Goal: Information Seeking & Learning: Learn about a topic

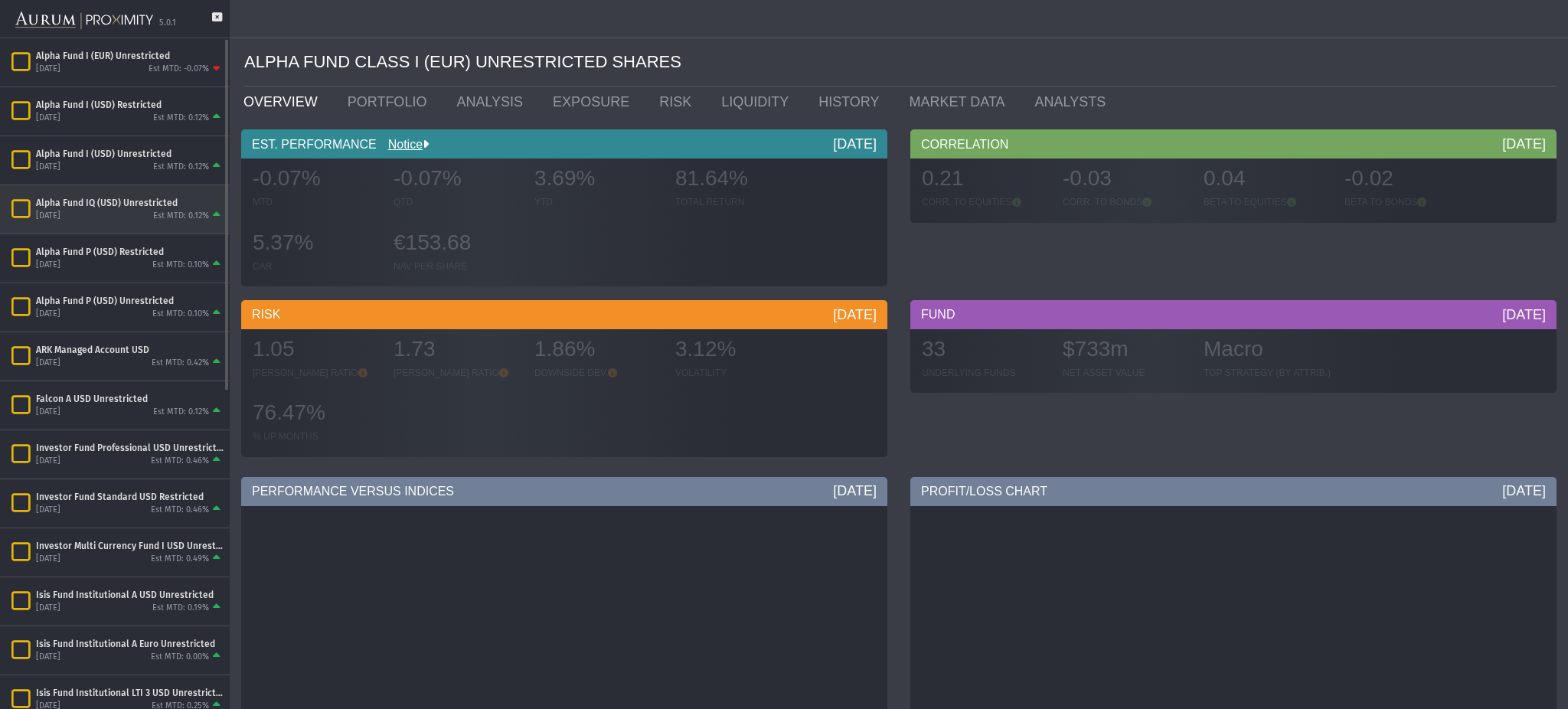
click at [141, 203] on div "Alpha Fund IQ (USD) Unrestricted" at bounding box center [130, 203] width 188 height 12
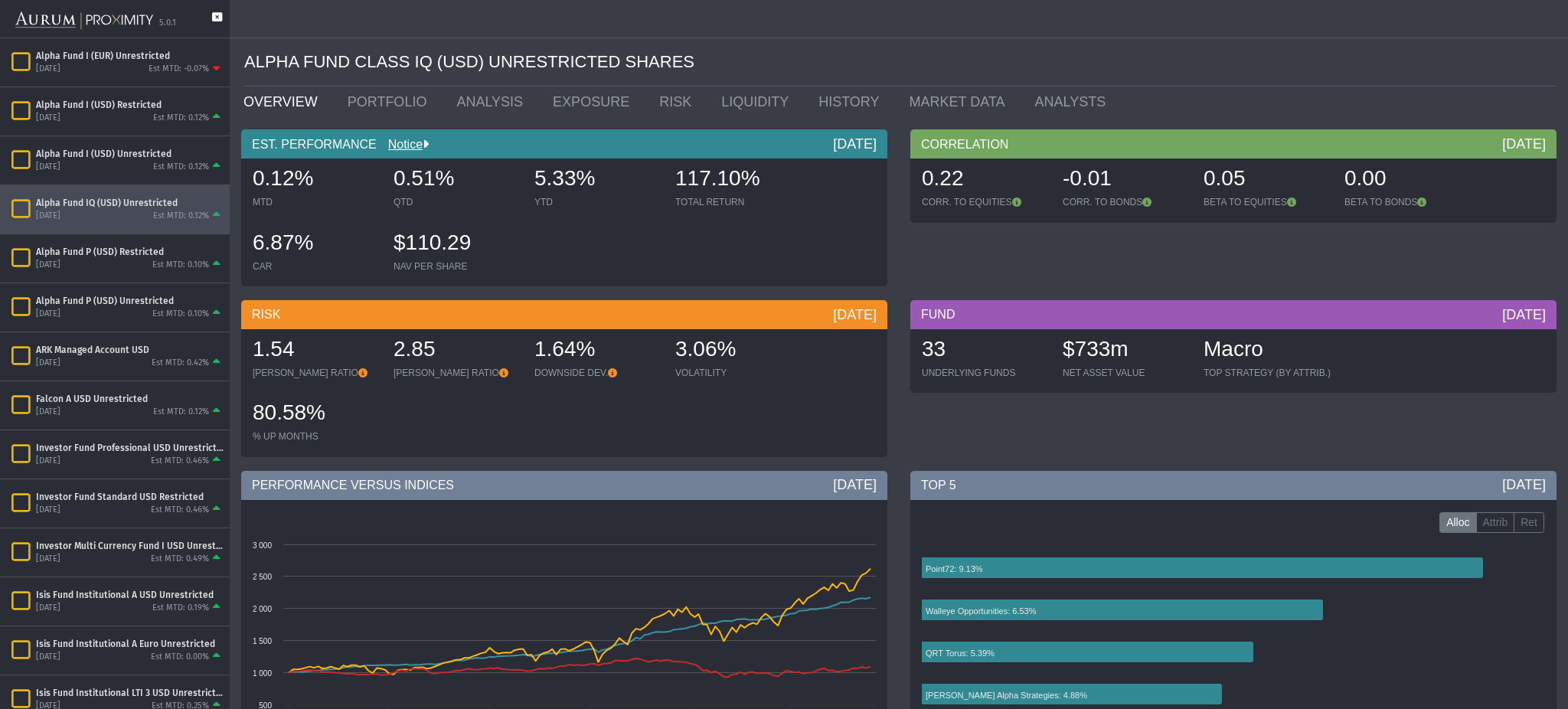
click at [212, 14] on icon at bounding box center [217, 25] width 10 height 26
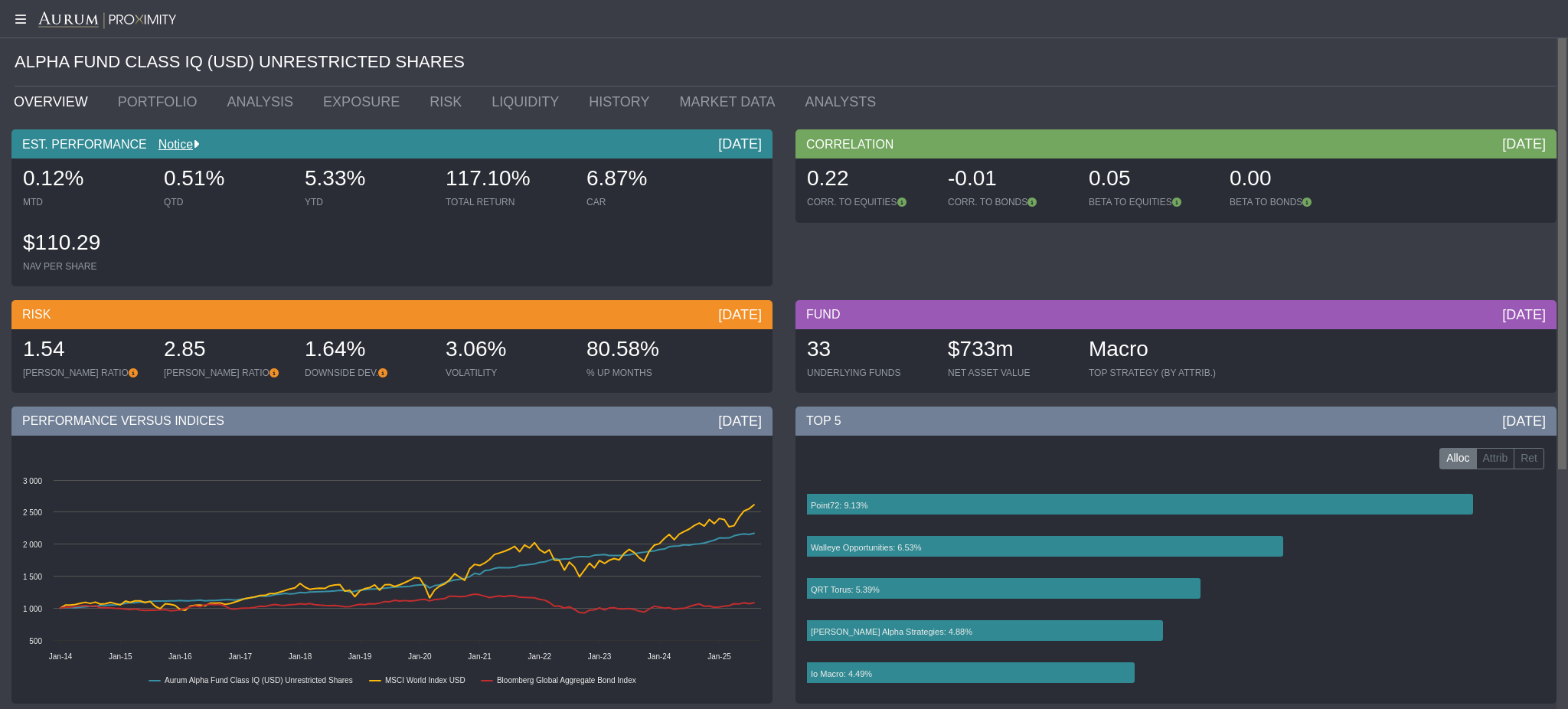
drag, startPoint x: 1566, startPoint y: 70, endPoint x: 1524, endPoint y: 75, distance: 42.3
click at [1524, 75] on body "5.0.1 Pull down to refresh... Release to refresh... Refreshing... Alpha Fund I …" at bounding box center [784, 354] width 1568 height 709
click at [154, 97] on link "PORTFOLIO" at bounding box center [161, 101] width 110 height 30
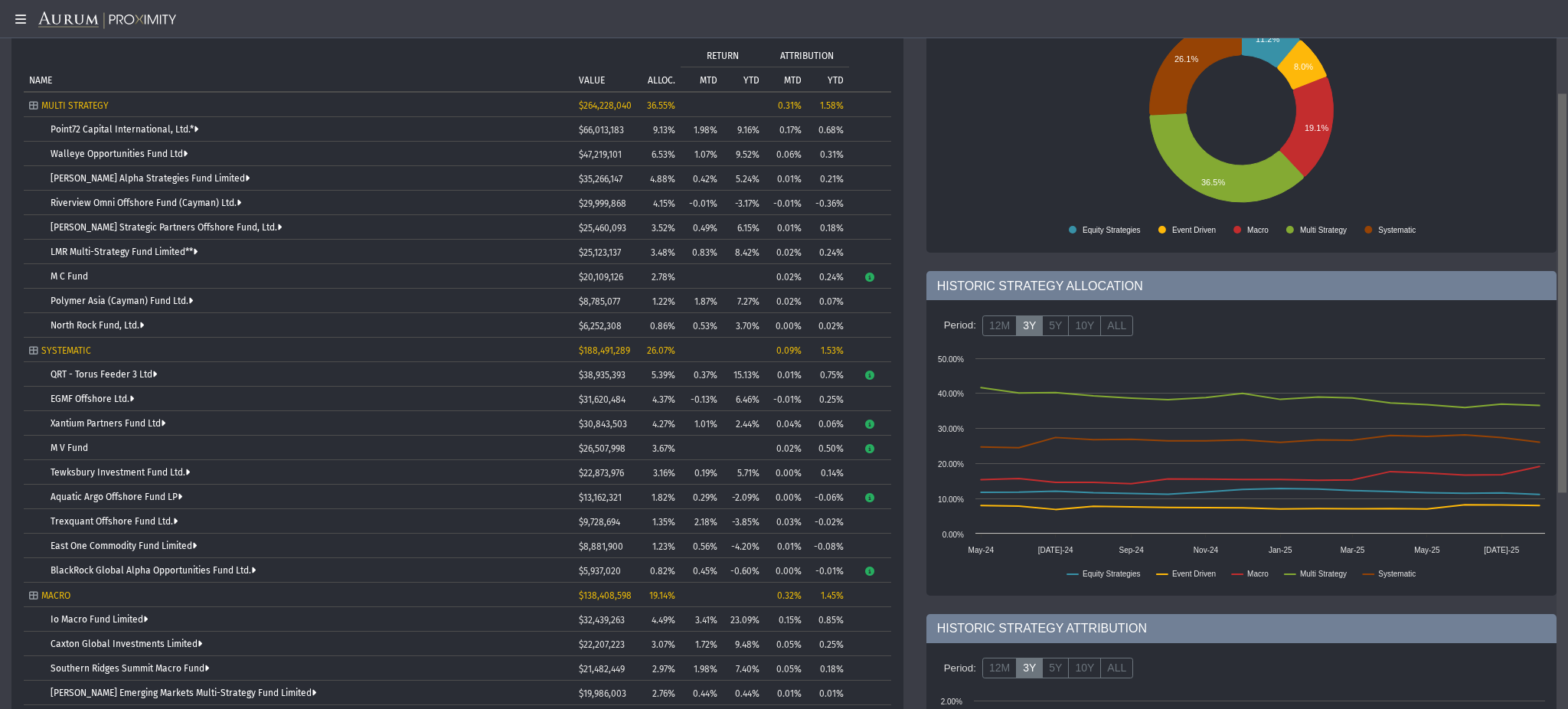
scroll to position [155, 0]
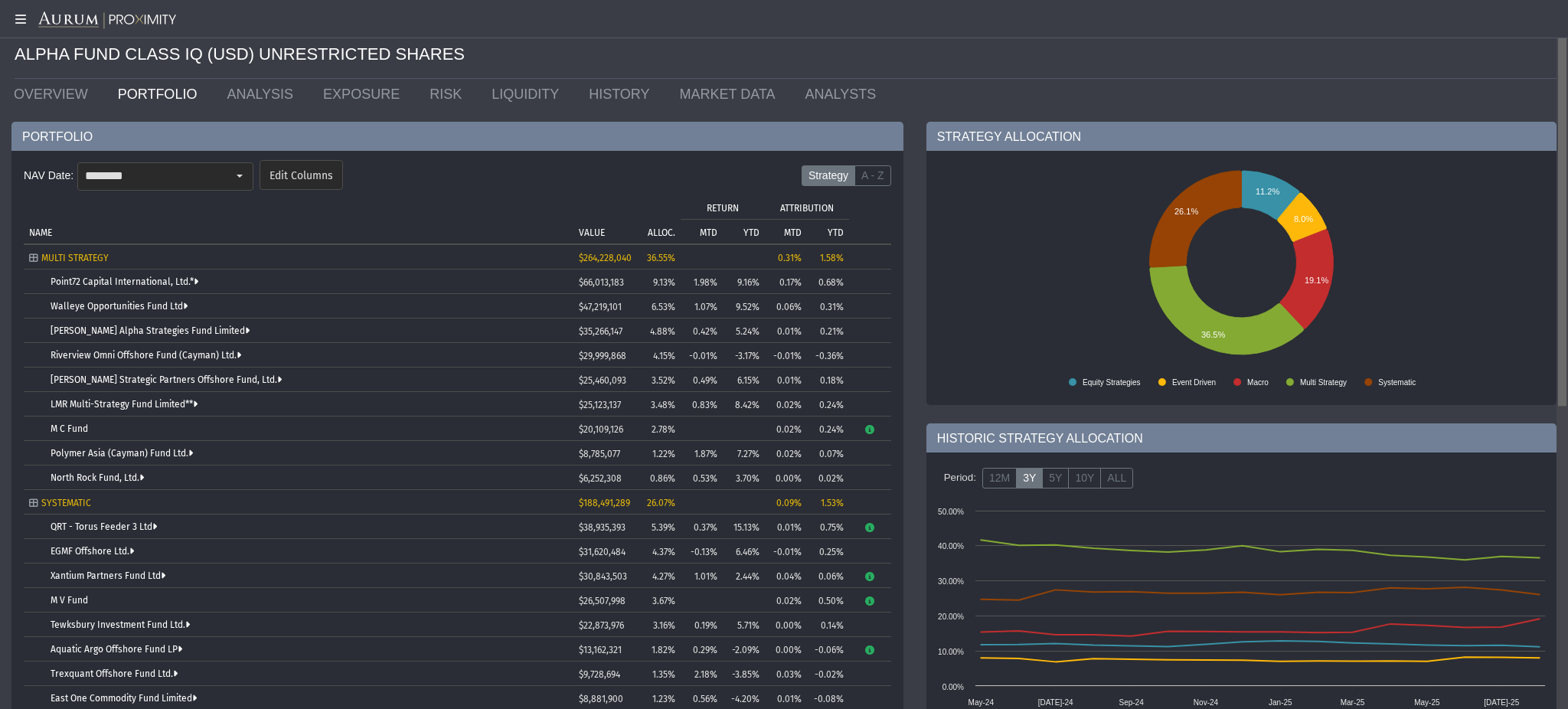
drag, startPoint x: 1566, startPoint y: 64, endPoint x: 1474, endPoint y: 85, distance: 94.4
click at [1474, 85] on body "5.0.1 Pull down to refresh... Release to refresh... Refreshing... Alpha Fund I …" at bounding box center [784, 354] width 1568 height 709
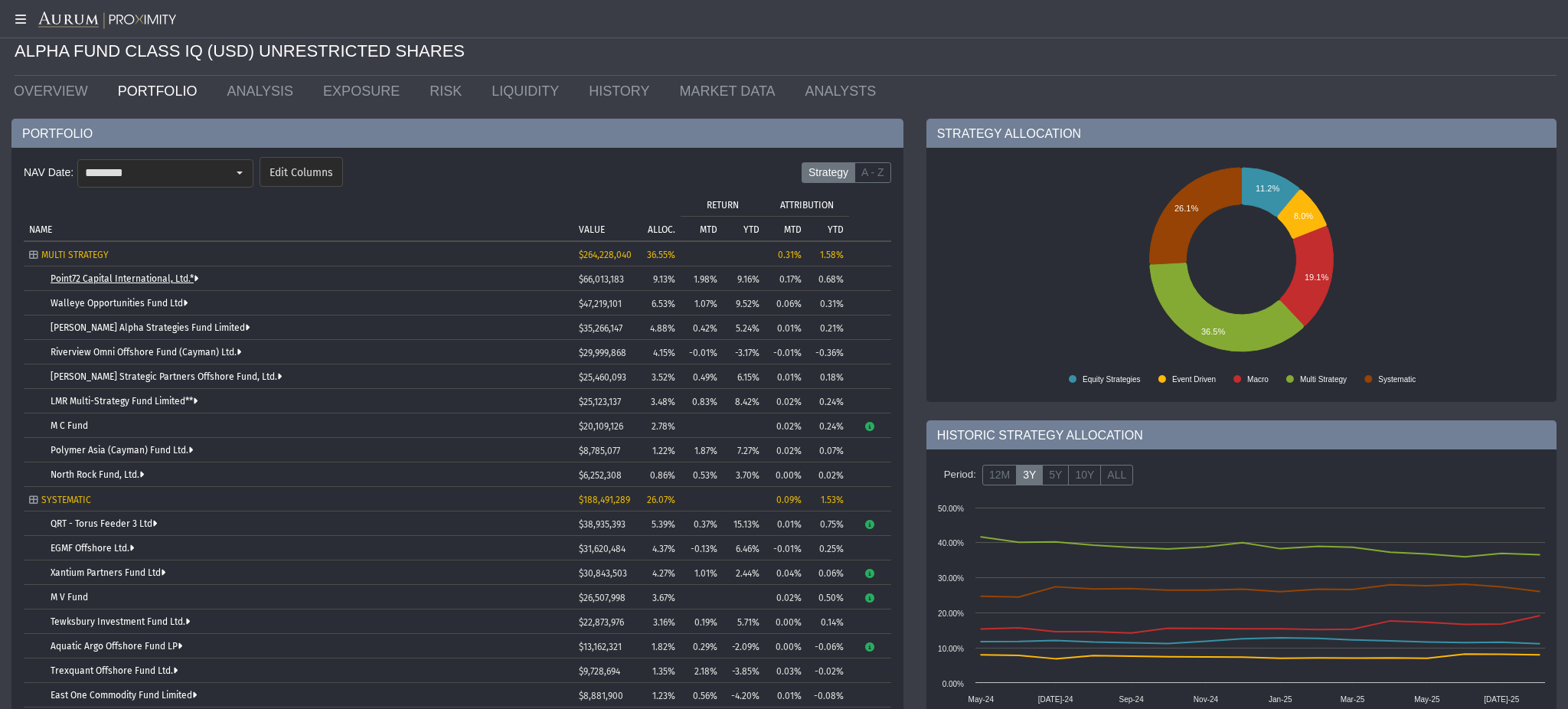
click at [177, 278] on link "Point72 Capital International, Ltd.*" at bounding box center [124, 278] width 147 height 11
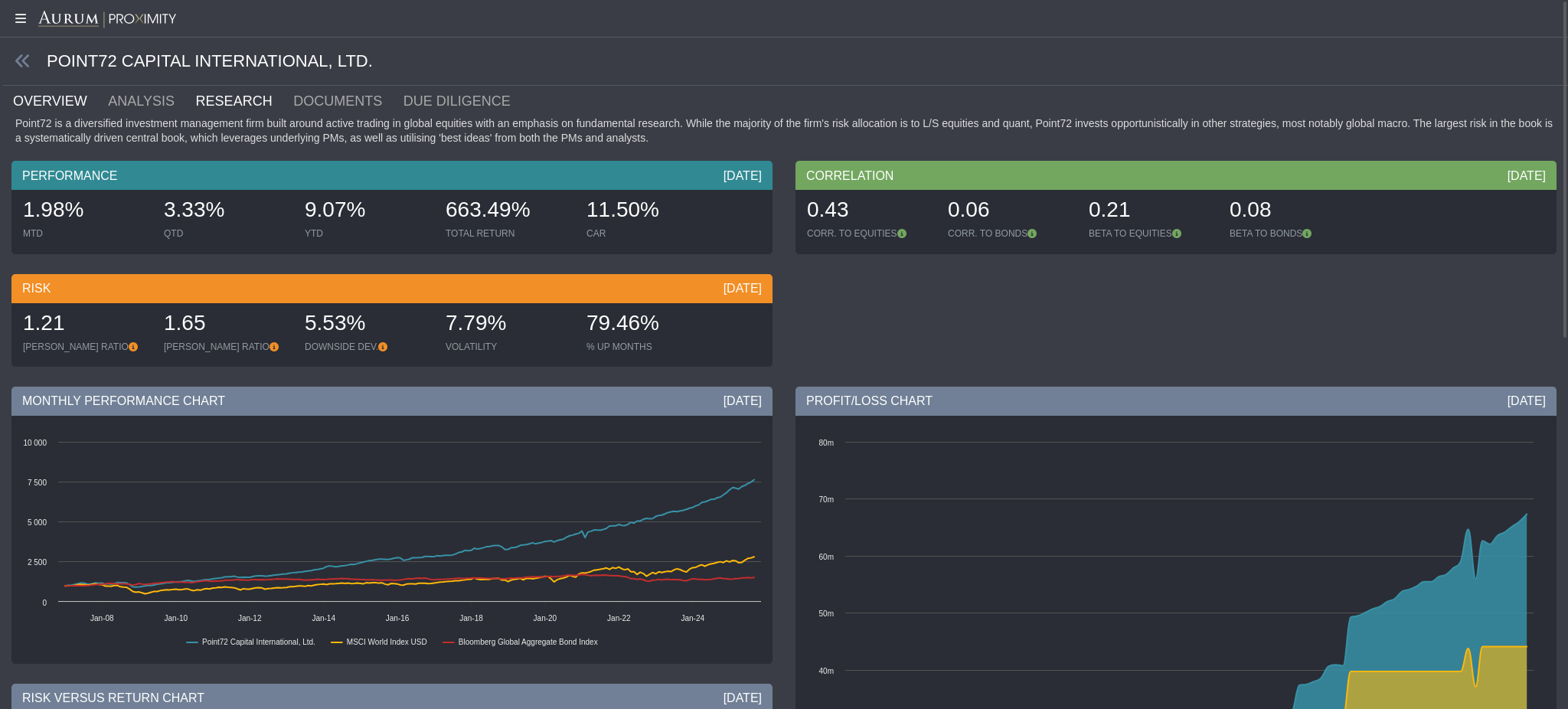
scroll to position [1, 0]
click at [194, 96] on link "RESEARCH" at bounding box center [243, 100] width 98 height 30
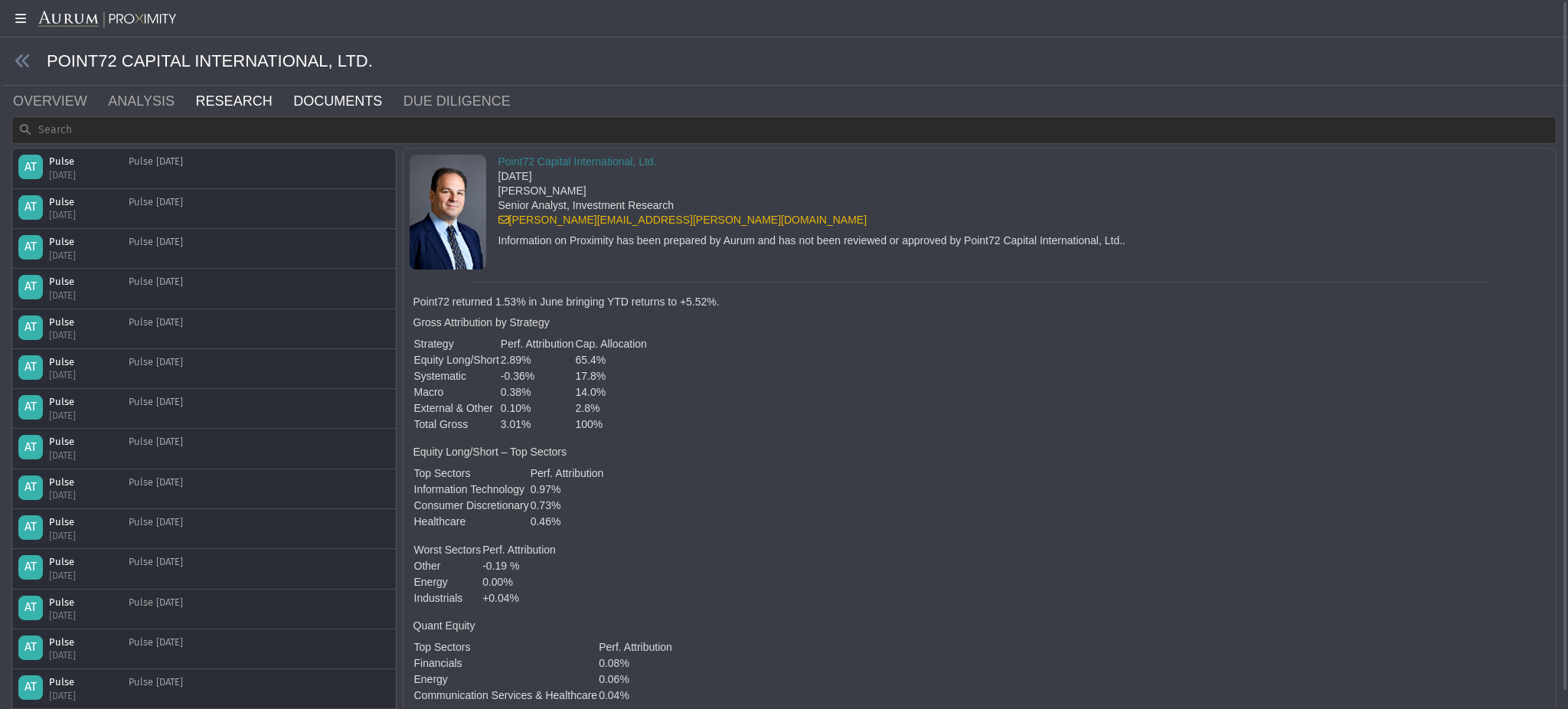
scroll to position [1, 0]
click at [301, 105] on link "DOCUMENTS" at bounding box center [347, 100] width 110 height 30
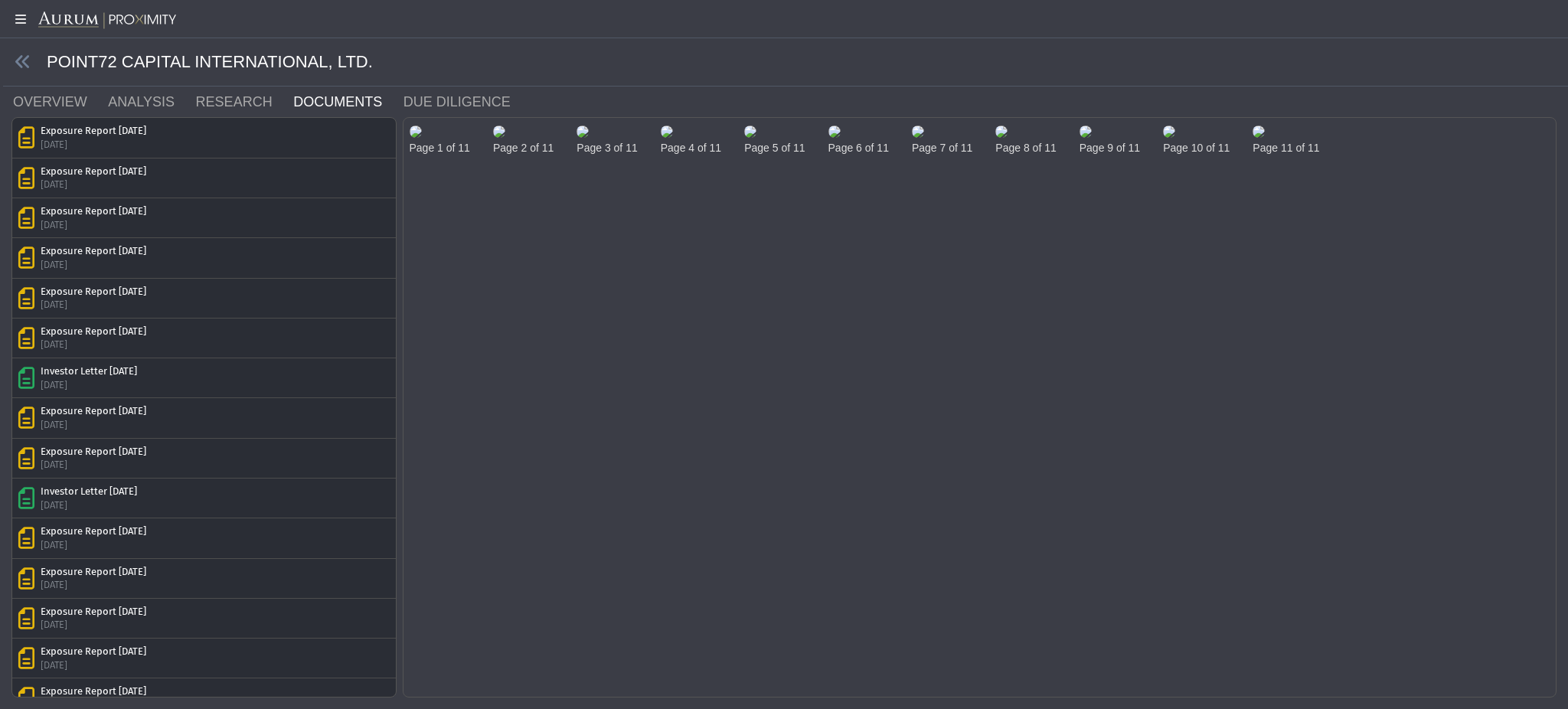
click at [422, 138] on img at bounding box center [415, 131] width 12 height 12
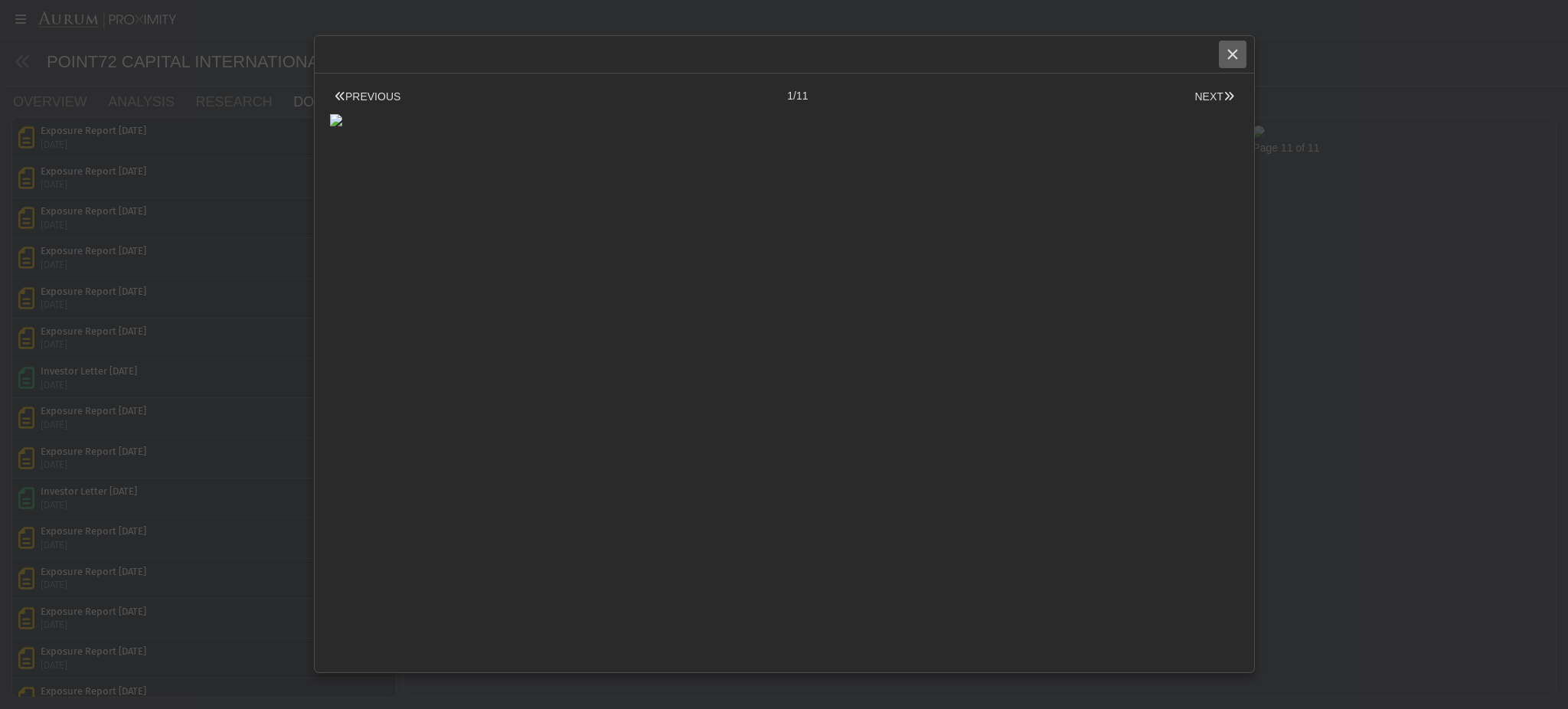
click at [1238, 54] on icon "Close" at bounding box center [1233, 54] width 14 height 14
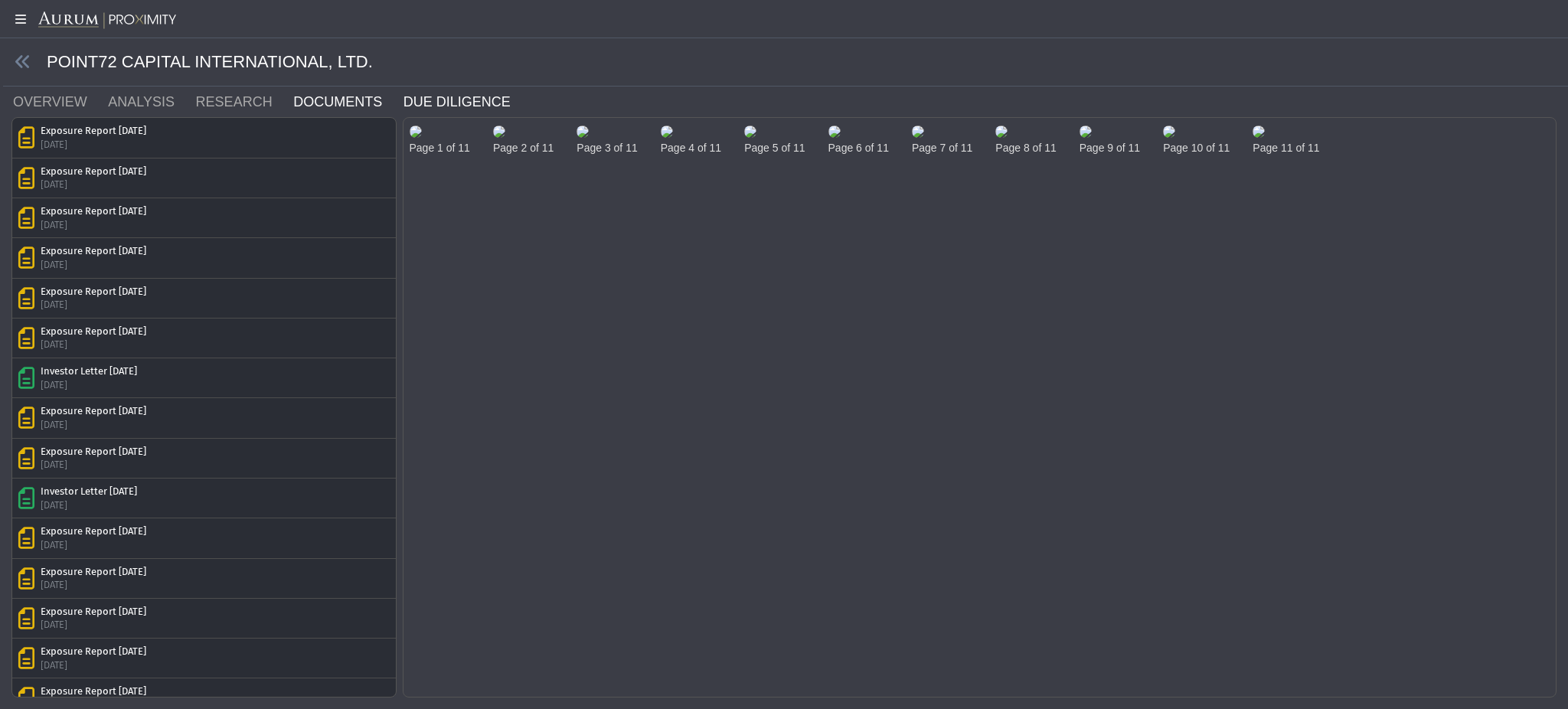
click at [453, 93] on link "DUE DILIGENCE" at bounding box center [466, 101] width 128 height 30
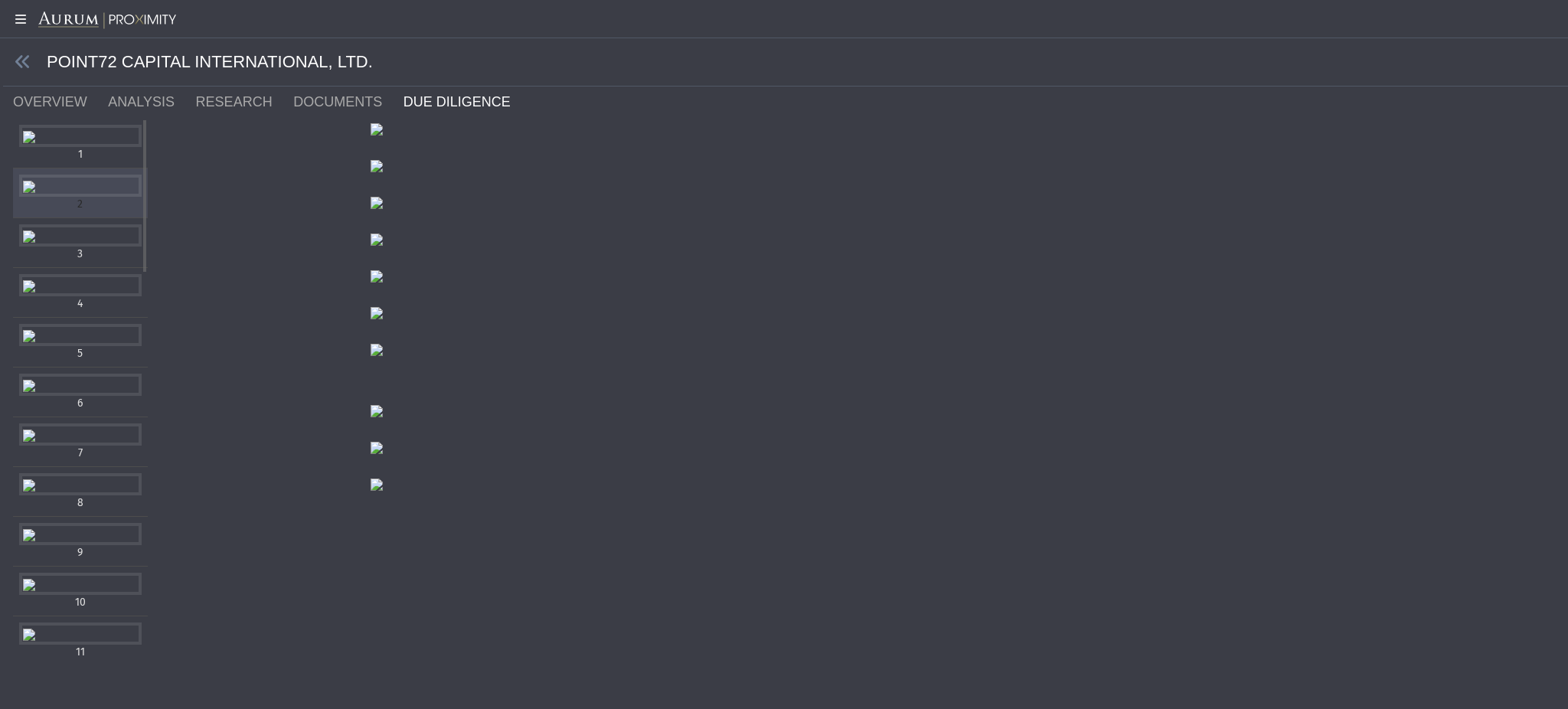
click at [86, 197] on div "Items" at bounding box center [80, 185] width 123 height 22
click at [128, 246] on div "Items" at bounding box center [80, 235] width 123 height 22
click at [30, 53] on link at bounding box center [23, 62] width 16 height 19
